Goal: Task Accomplishment & Management: Manage account settings

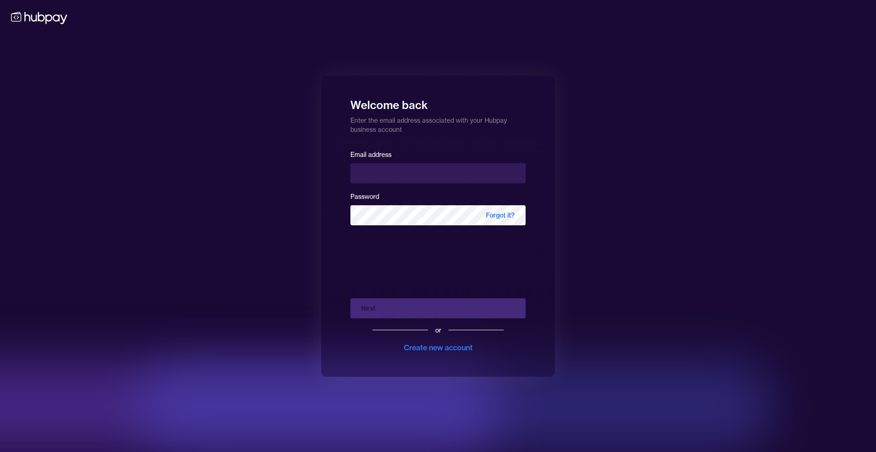
click at [386, 168] on input "email" at bounding box center [438, 173] width 175 height 20
type input "**********"
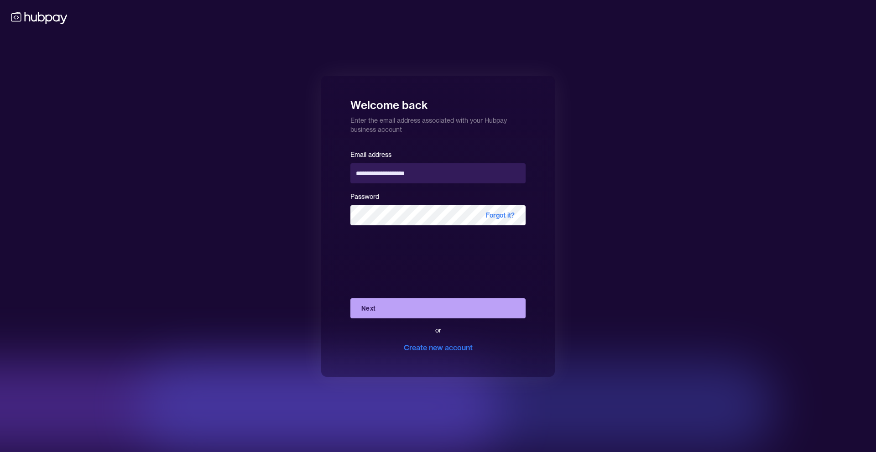
click at [440, 307] on button "Next" at bounding box center [438, 309] width 175 height 20
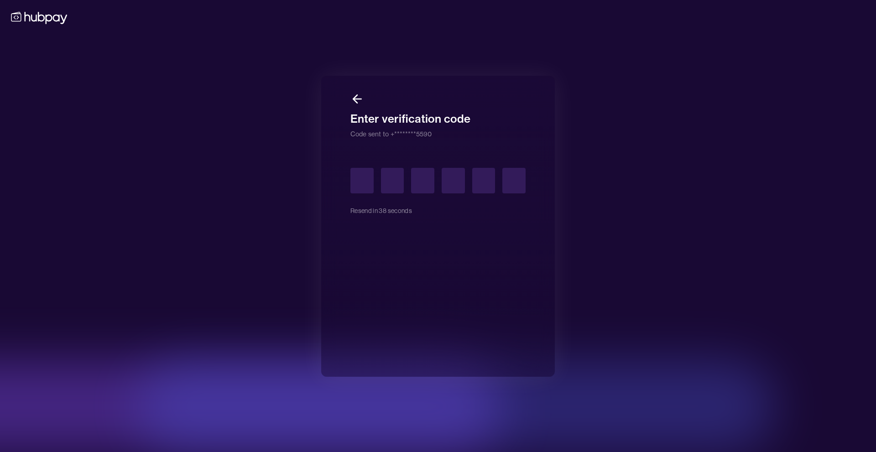
type input "*"
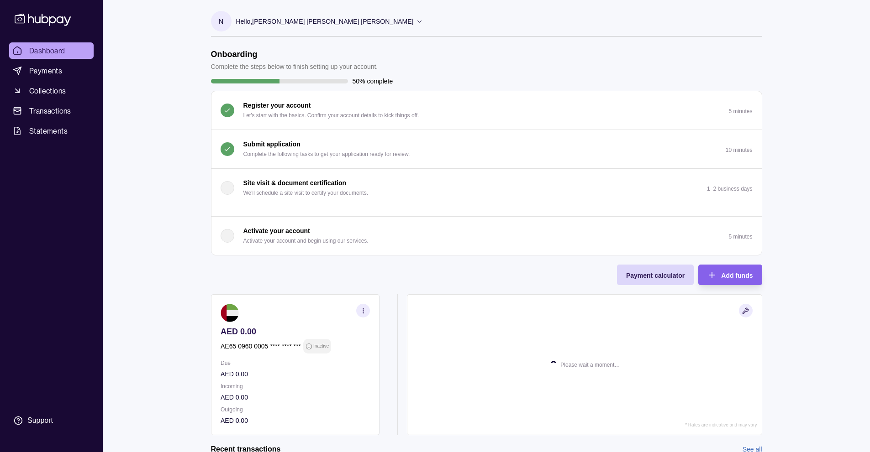
scroll to position [102, 0]
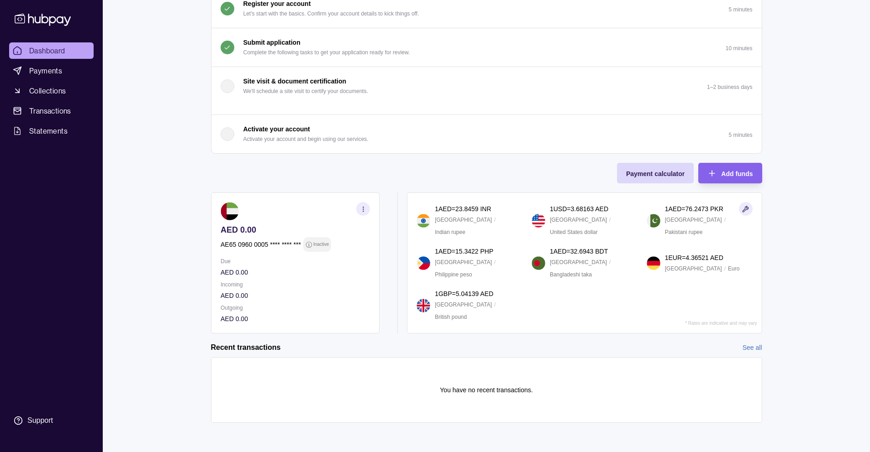
click at [316, 242] on p "Inactive" at bounding box center [321, 245] width 16 height 10
